Goal: Information Seeking & Learning: Check status

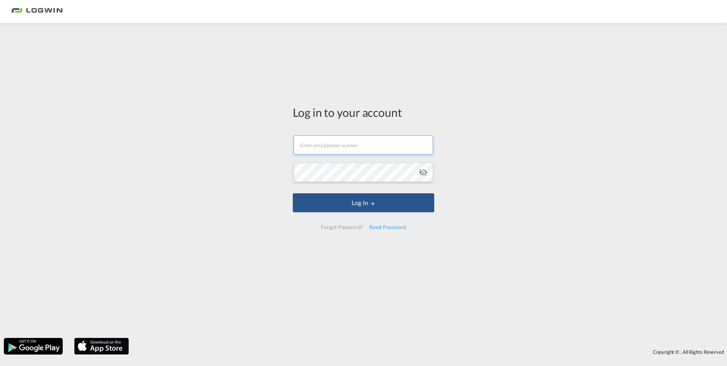
type input "[EMAIL_ADDRESS][DOMAIN_NAME]"
click at [385, 216] on form "[EMAIL_ADDRESS][DOMAIN_NAME] Password field is required Log In Forgot Password?…" at bounding box center [364, 182] width 142 height 109
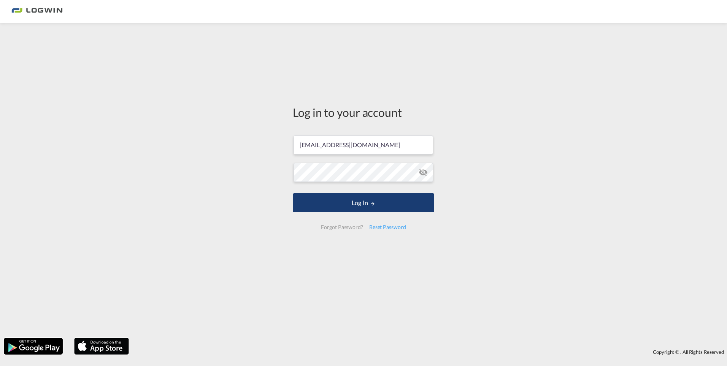
click at [349, 205] on button "Log In" at bounding box center [364, 202] width 142 height 19
